Goal: Navigation & Orientation: Find specific page/section

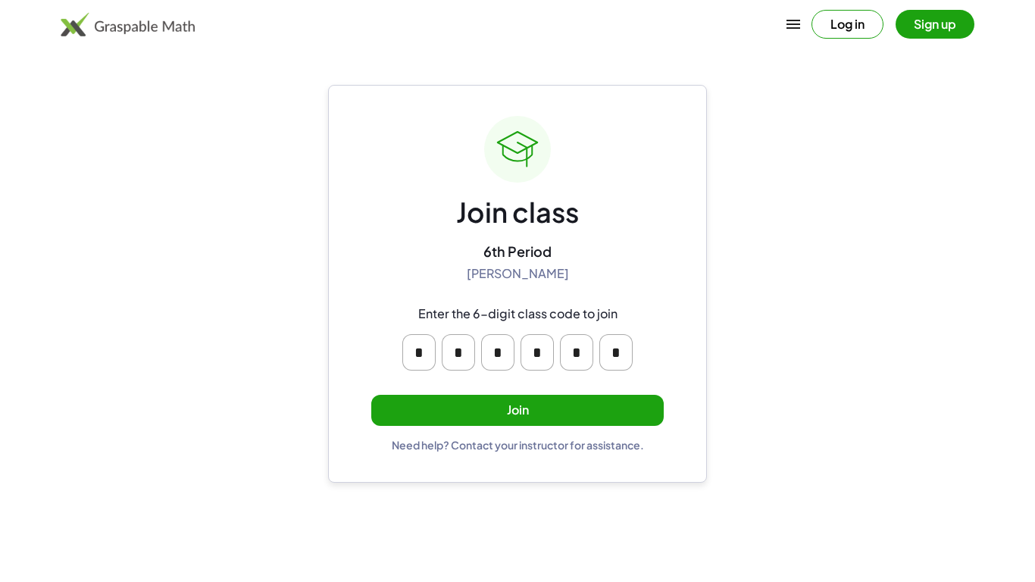
click at [555, 411] on button "Join" at bounding box center [517, 410] width 293 height 31
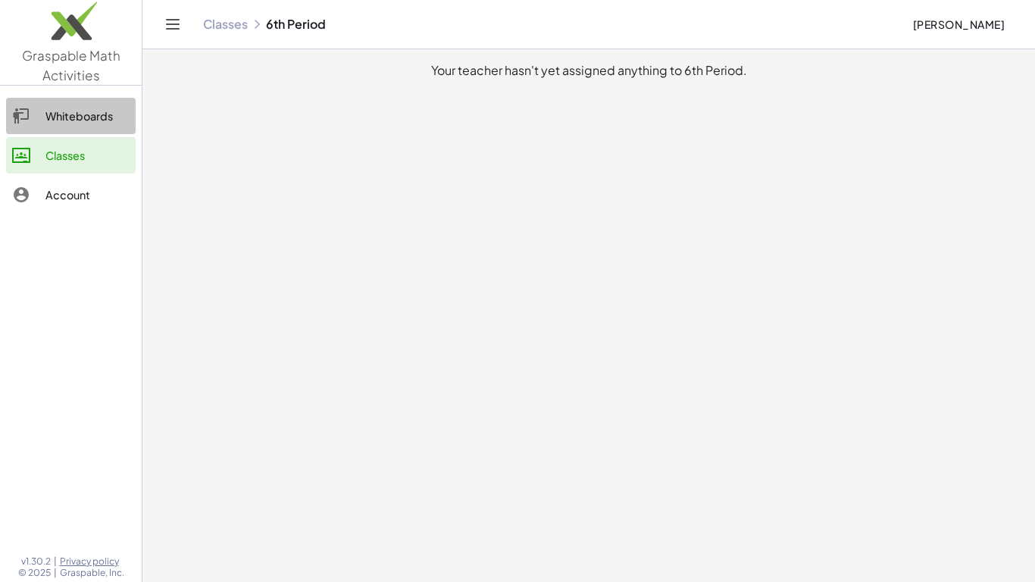
click at [100, 111] on div "Whiteboards" at bounding box center [87, 116] width 84 height 18
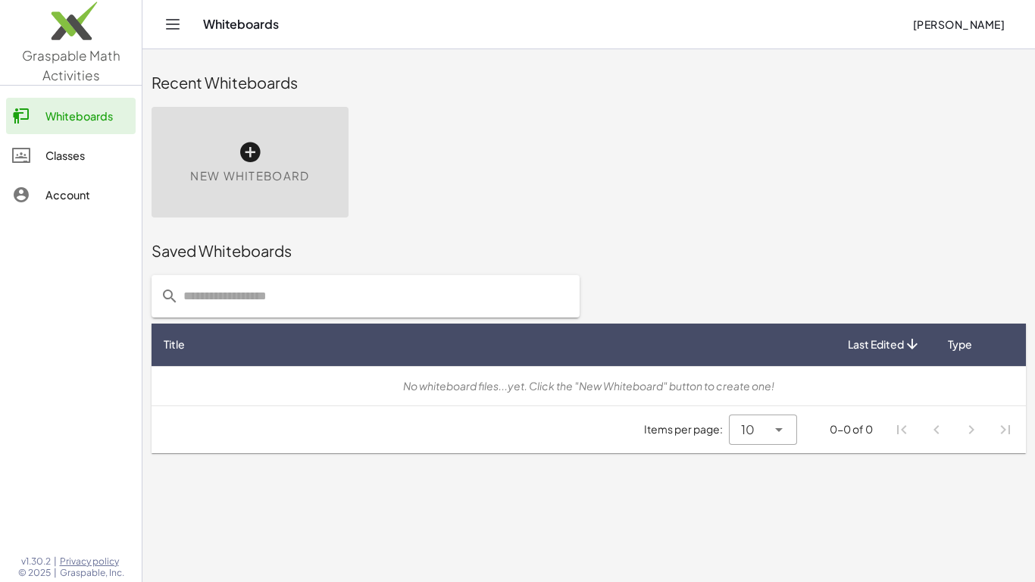
click at [89, 155] on div "Classes" at bounding box center [87, 155] width 84 height 18
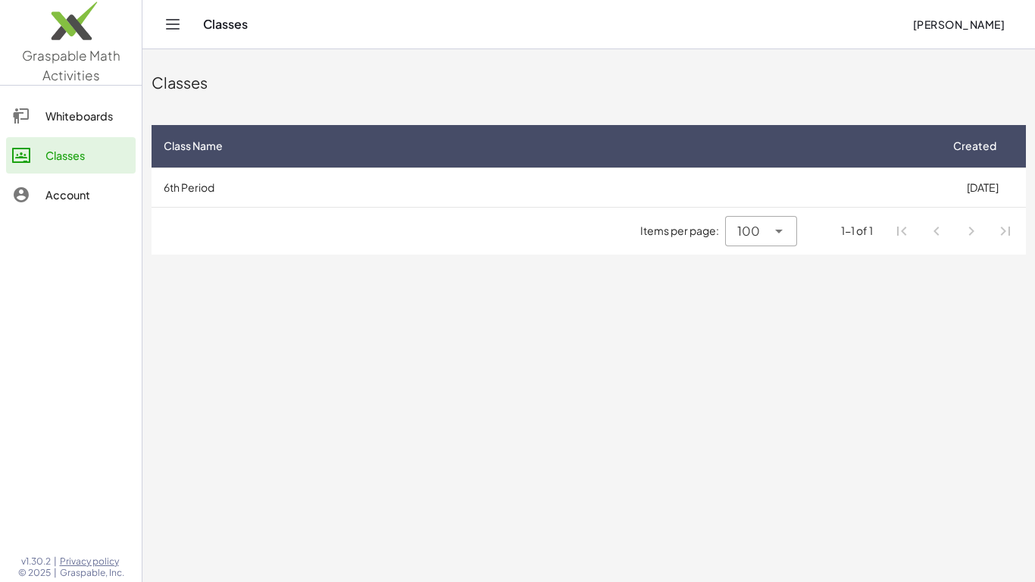
click at [68, 190] on div "Account" at bounding box center [87, 195] width 84 height 18
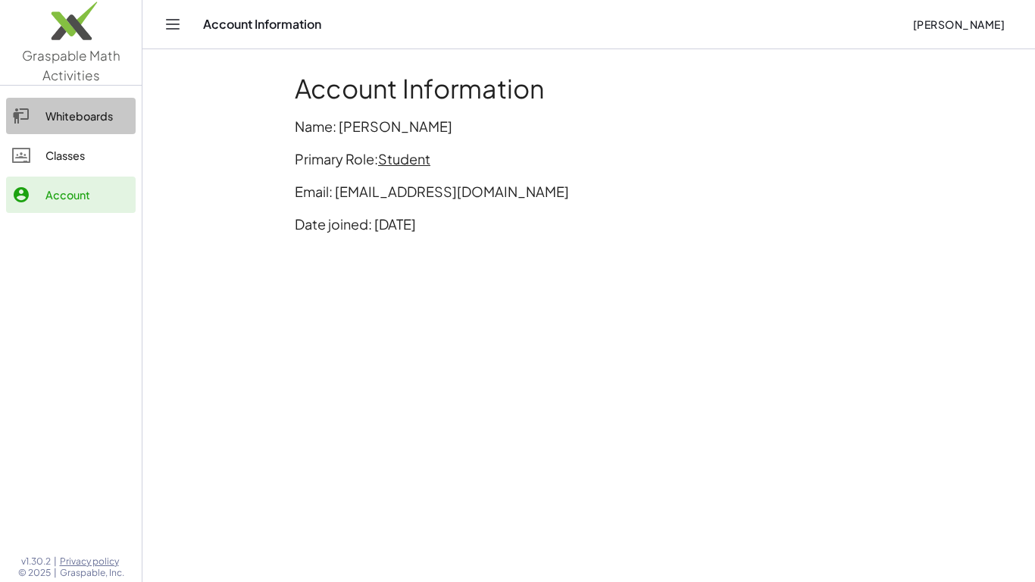
click at [86, 121] on div "Whiteboards" at bounding box center [87, 116] width 84 height 18
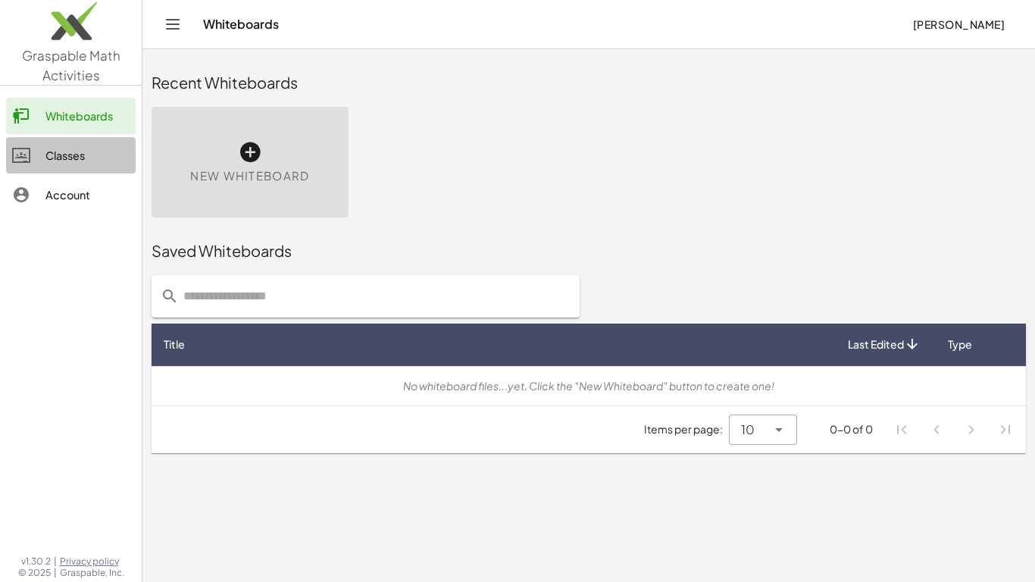
click at [91, 147] on div "Classes" at bounding box center [87, 155] width 84 height 18
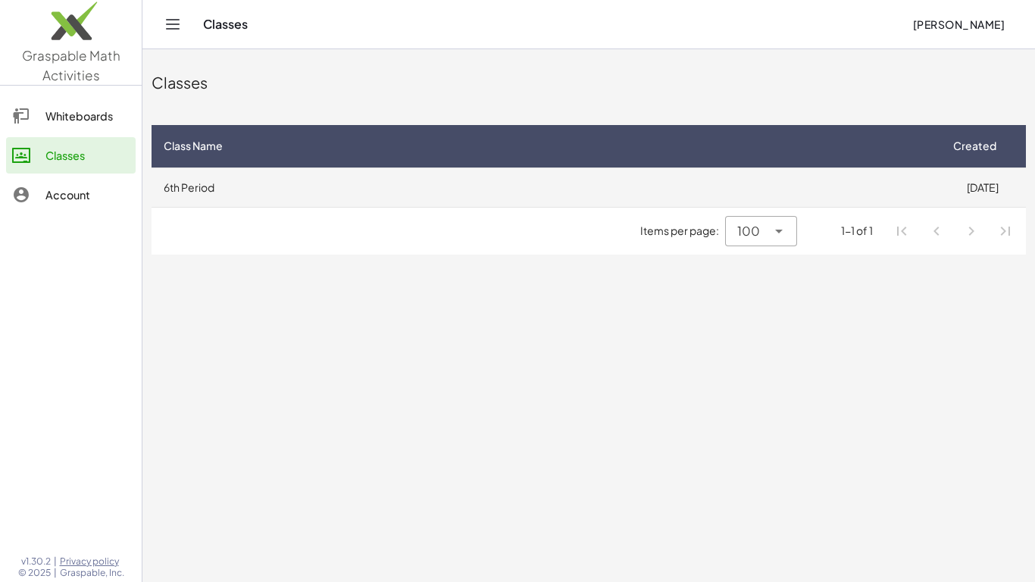
click at [275, 187] on td "6th Period" at bounding box center [545, 186] width 787 height 39
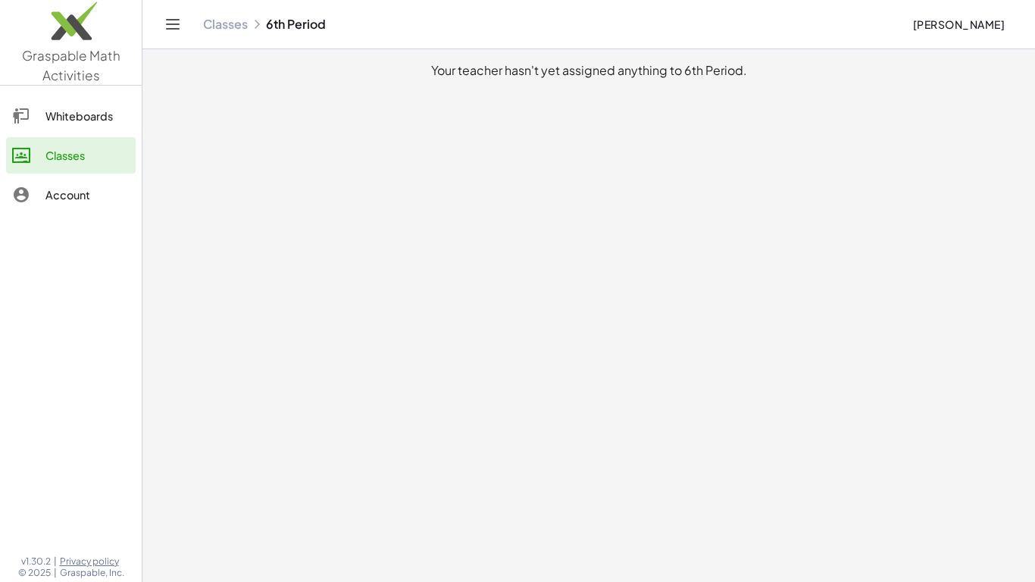
click at [167, 25] on icon "Toggle navigation" at bounding box center [173, 24] width 18 height 18
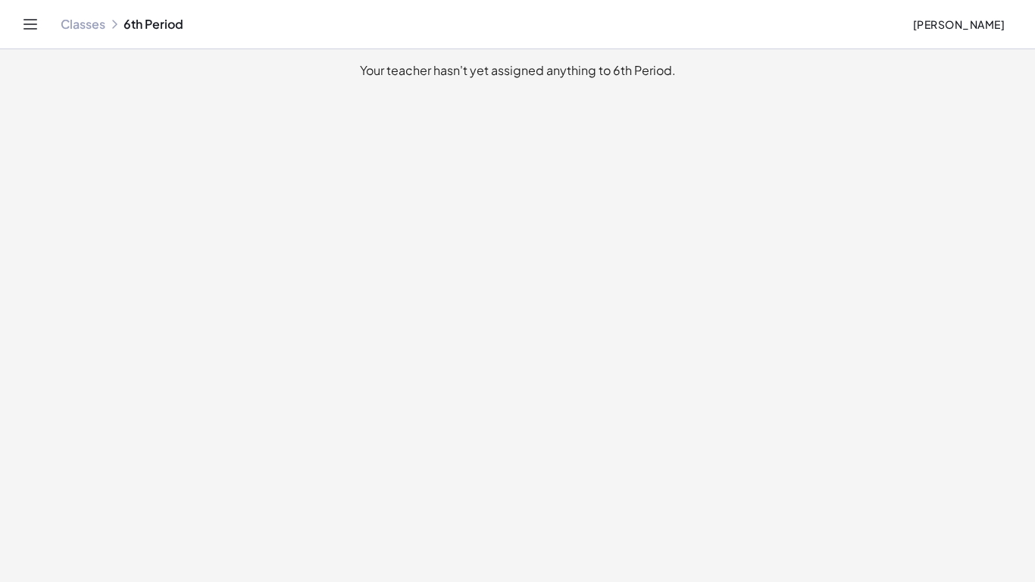
click at [0, 20] on header "Classes 6th Period [PERSON_NAME]" at bounding box center [517, 24] width 1035 height 49
click at [26, 24] on icon "Toggle navigation" at bounding box center [30, 24] width 18 height 18
